Goal: Information Seeking & Learning: Understand process/instructions

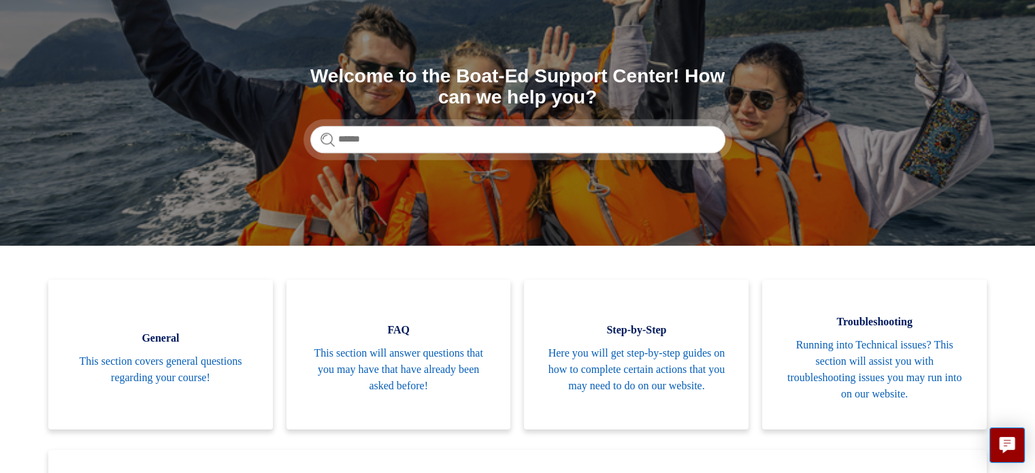
scroll to position [136, 0]
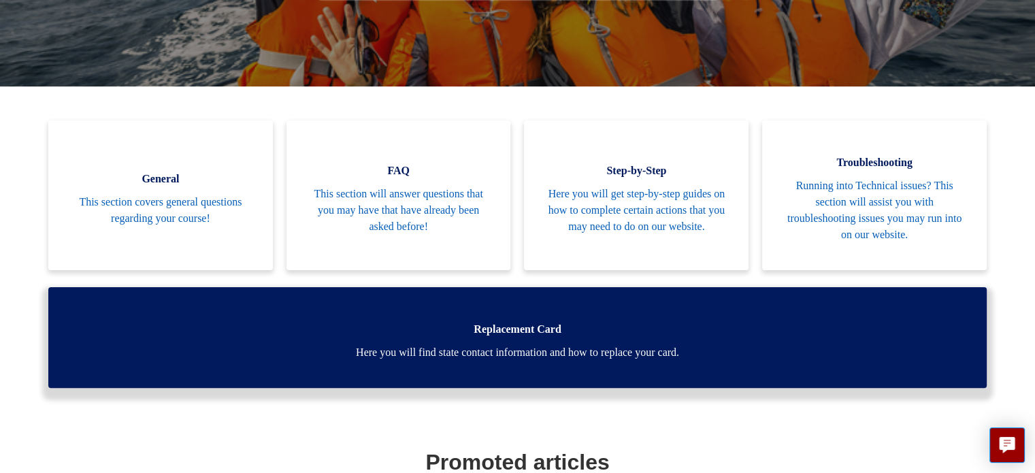
click at [731, 343] on link "Replacement Card Here you will find state contact information and how to replac…" at bounding box center [517, 337] width 938 height 101
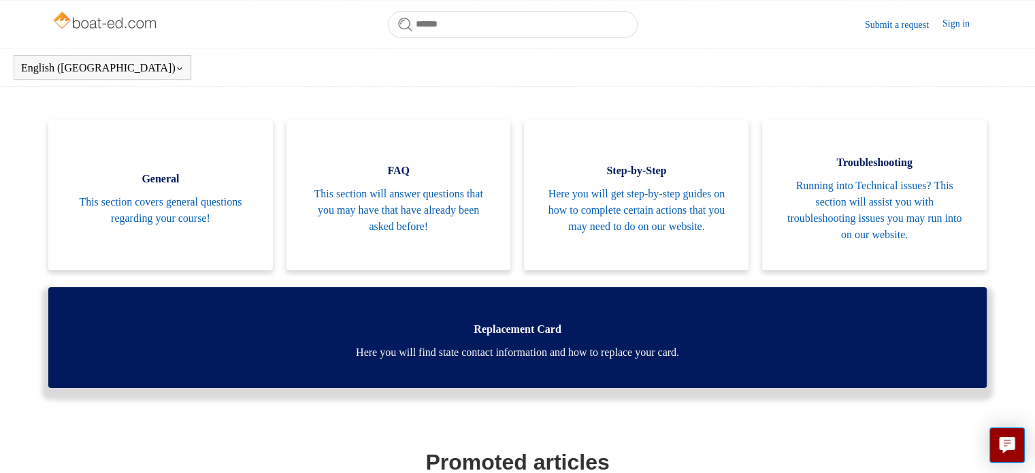
scroll to position [272, 0]
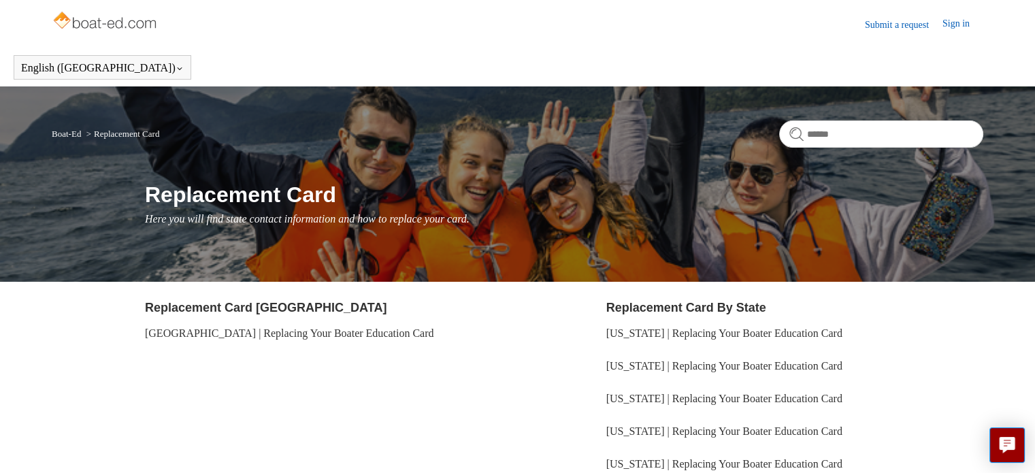
scroll to position [136, 0]
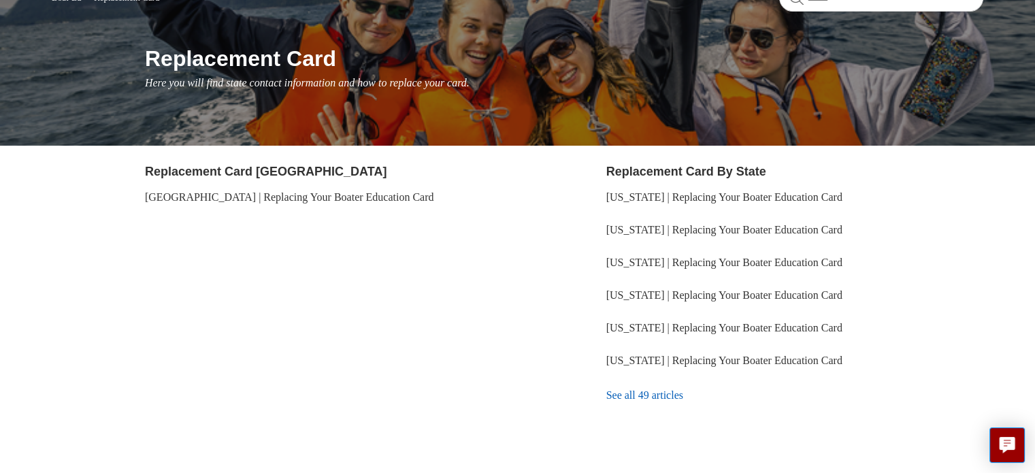
click at [646, 391] on link "See all 49 articles" at bounding box center [794, 395] width 377 height 37
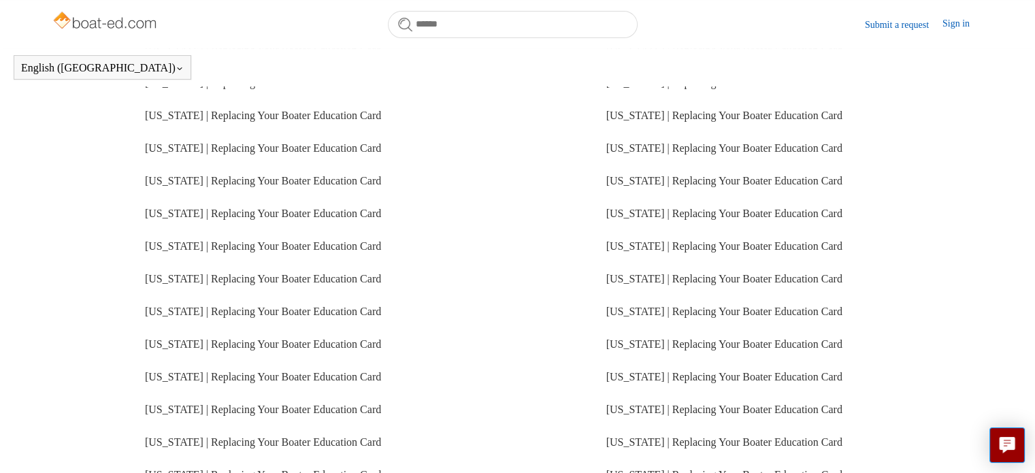
scroll to position [373, 0]
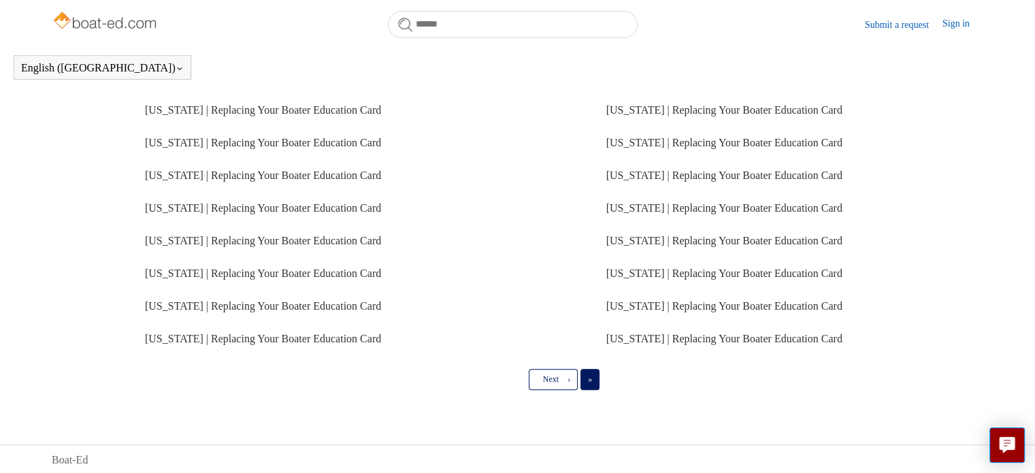
click at [597, 375] on link "Last »" at bounding box center [589, 379] width 19 height 20
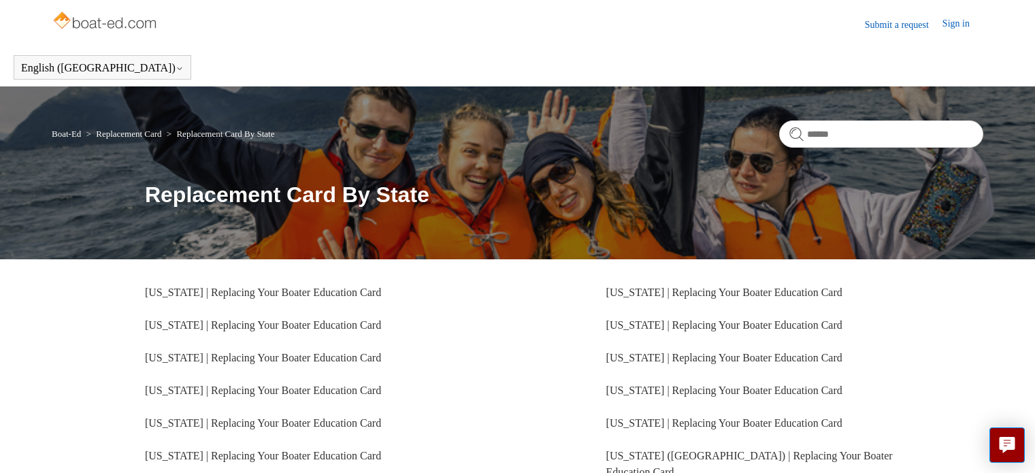
scroll to position [136, 0]
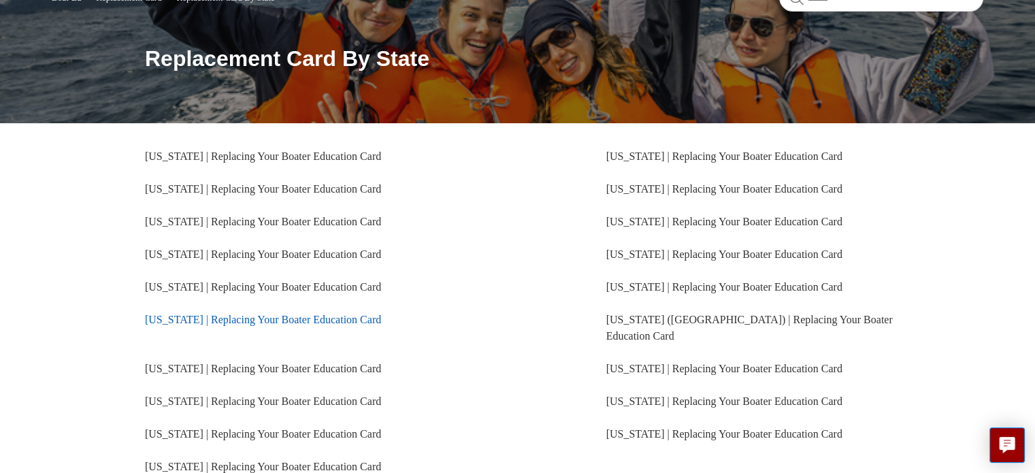
click at [191, 320] on link "Florida | Replacing Your Boater Education Card" at bounding box center [263, 320] width 236 height 12
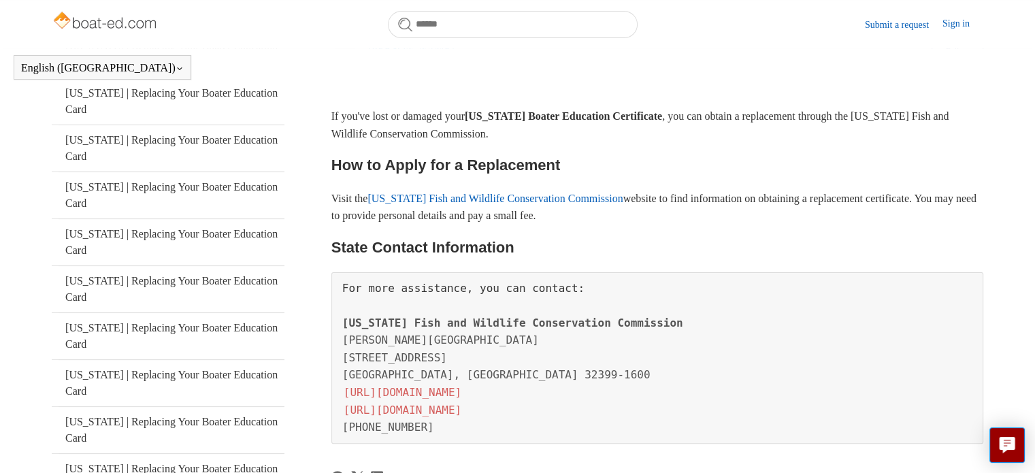
scroll to position [272, 0]
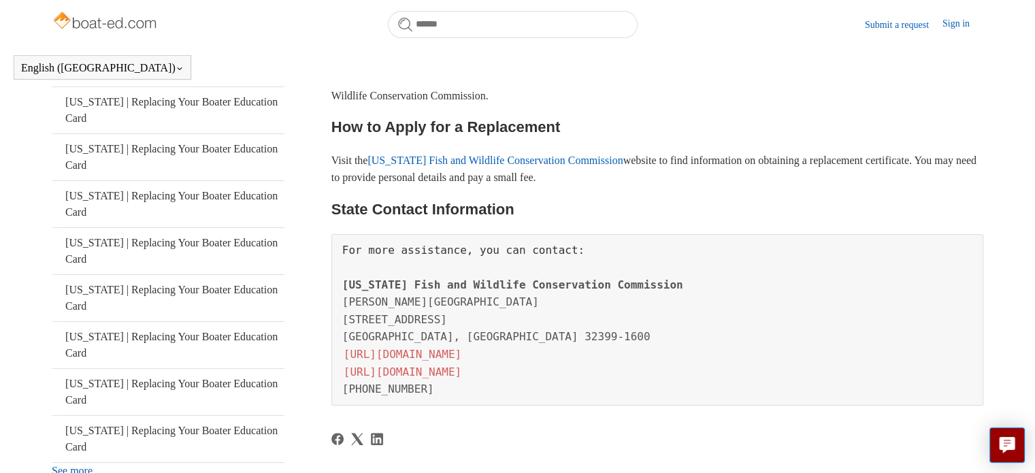
click at [434, 166] on link "Florida Fish and Wildlife Conservation Commission" at bounding box center [494, 160] width 255 height 12
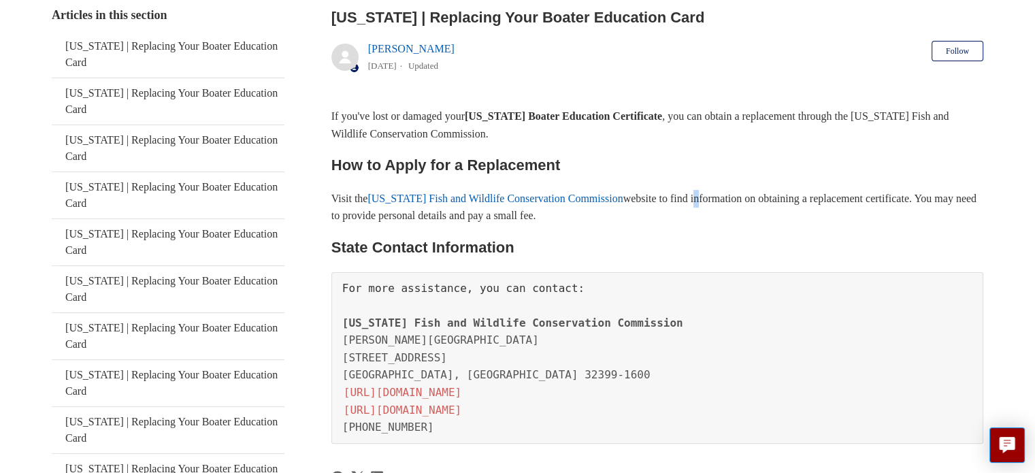
click at [700, 186] on div "If you've lost or damaged your Florida Boater Education Certificate , you can o…" at bounding box center [657, 275] width 652 height 336
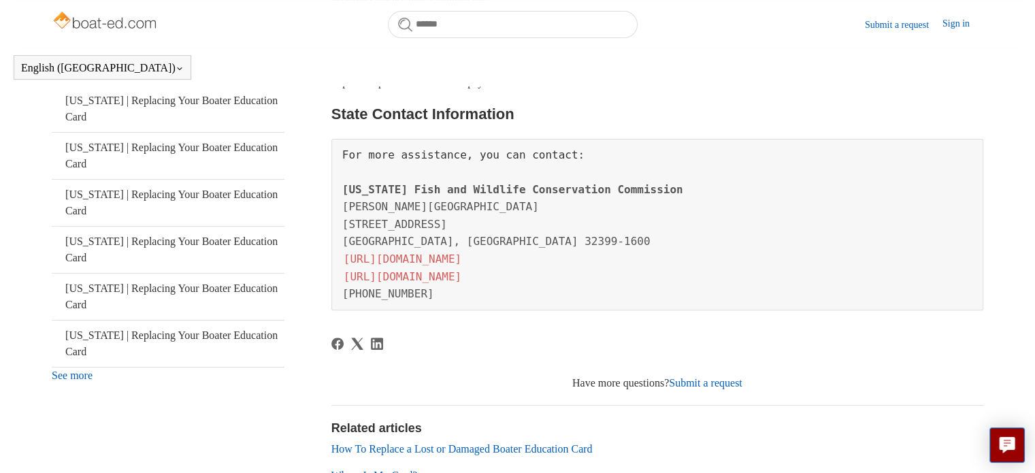
scroll to position [369, 0]
click at [403, 263] on link "http://myfwc.com/" at bounding box center [402, 257] width 120 height 16
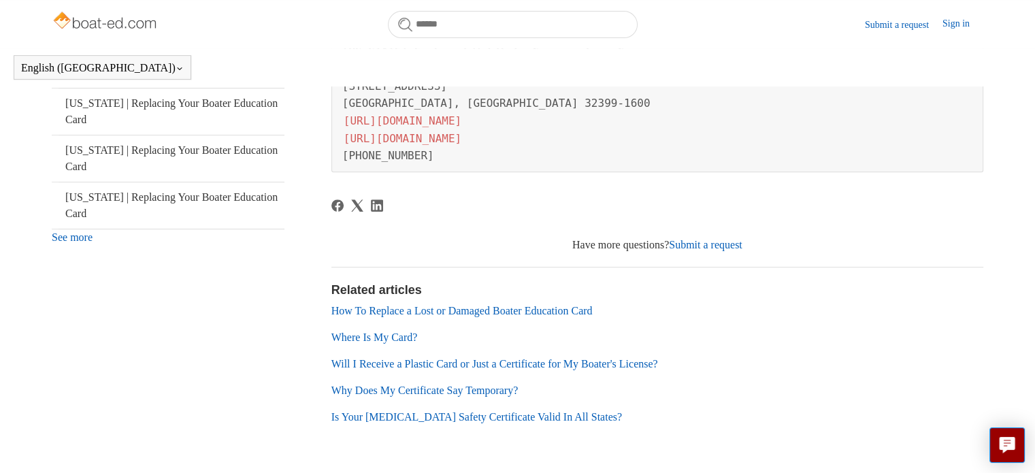
click at [480, 305] on link "How To Replace a Lost or Damaged Boater Education Card" at bounding box center [461, 311] width 261 height 12
click at [952, 27] on link "Sign in" at bounding box center [962, 24] width 41 height 16
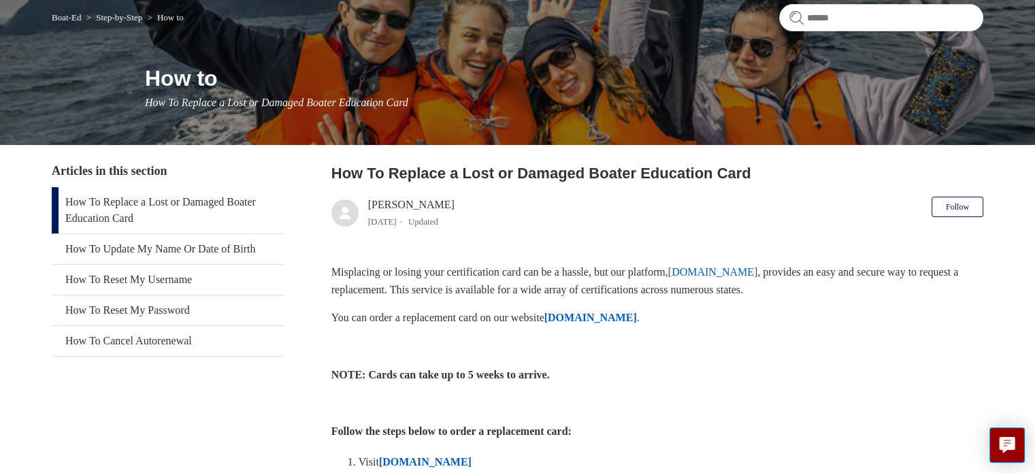
scroll to position [136, 0]
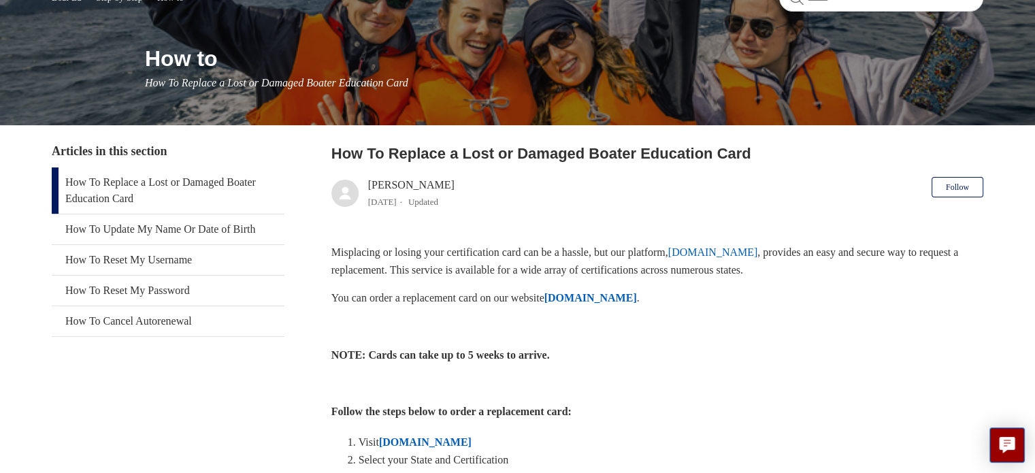
click at [593, 297] on strong "ILostMyCard.com" at bounding box center [590, 298] width 93 height 12
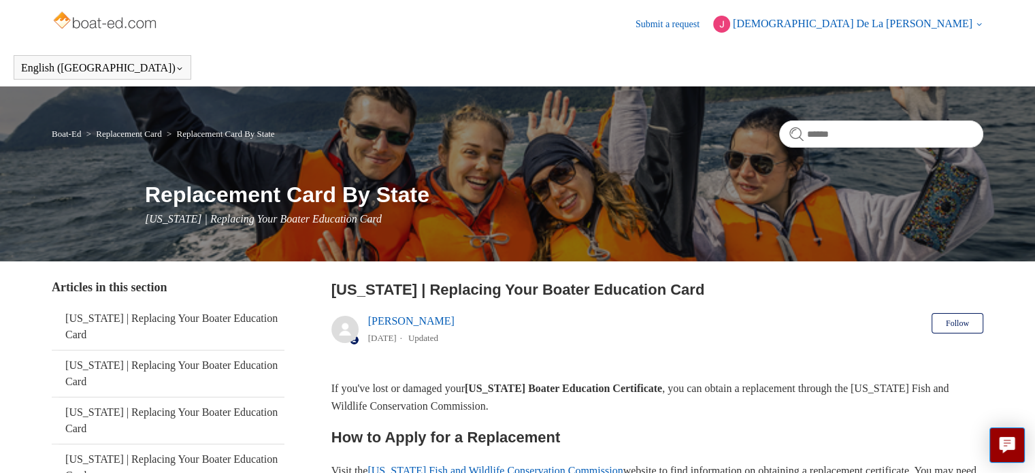
click at [968, 22] on span "[DEMOGRAPHIC_DATA] De La [PERSON_NAME]" at bounding box center [852, 24] width 239 height 12
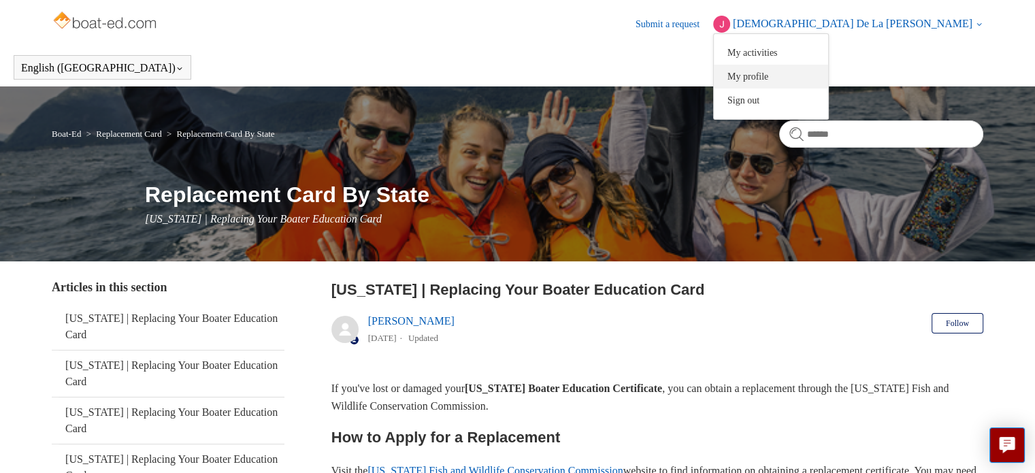
click at [828, 68] on link "My profile" at bounding box center [771, 77] width 114 height 24
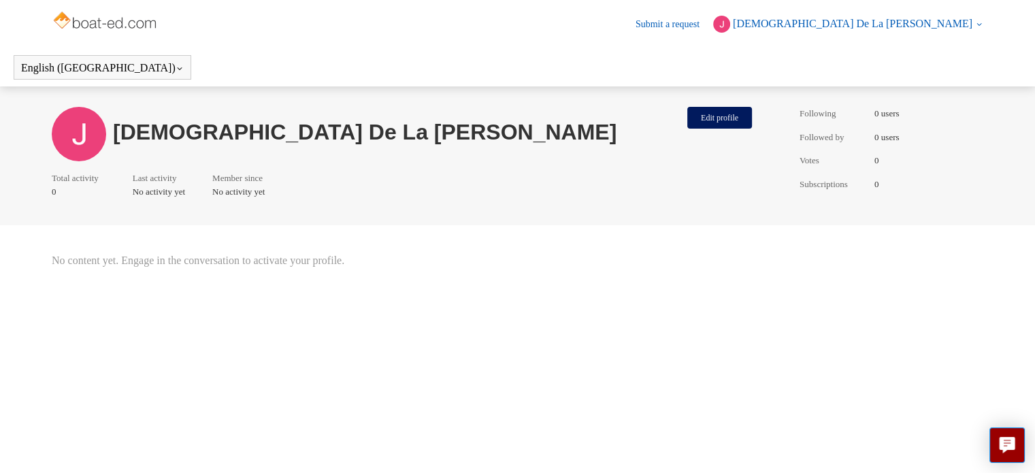
click at [916, 18] on span "[DEMOGRAPHIC_DATA] De La [PERSON_NAME]" at bounding box center [852, 24] width 239 height 12
click at [828, 51] on link "My activities" at bounding box center [771, 53] width 114 height 24
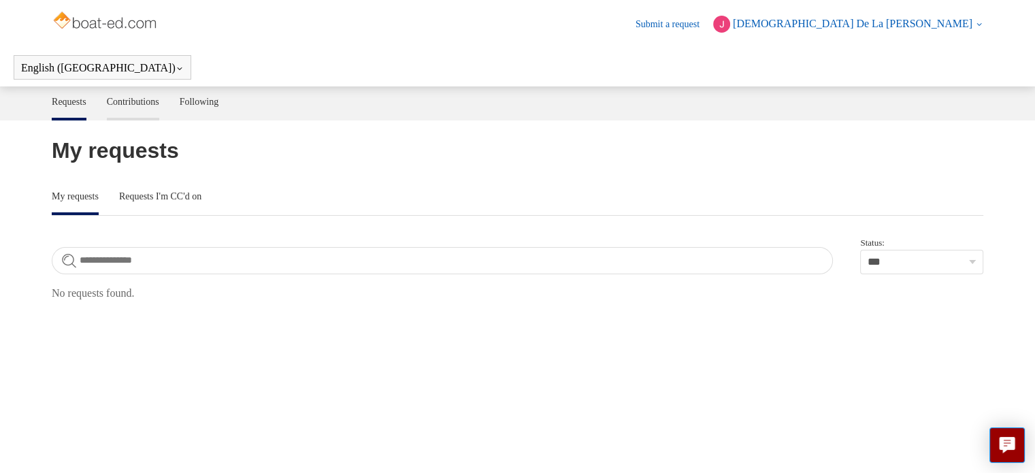
click at [159, 101] on link "Contributions" at bounding box center [133, 100] width 52 height 29
